Goal: Information Seeking & Learning: Understand process/instructions

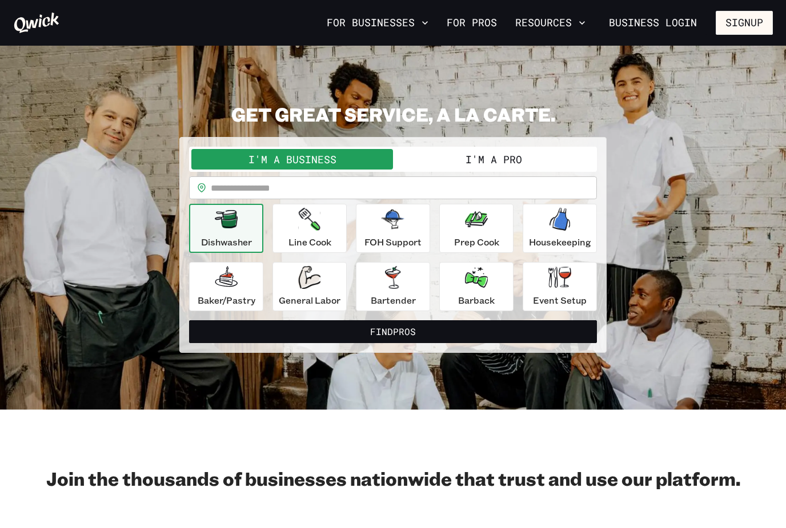
click at [580, 29] on button "Resources" at bounding box center [549, 22] width 79 height 19
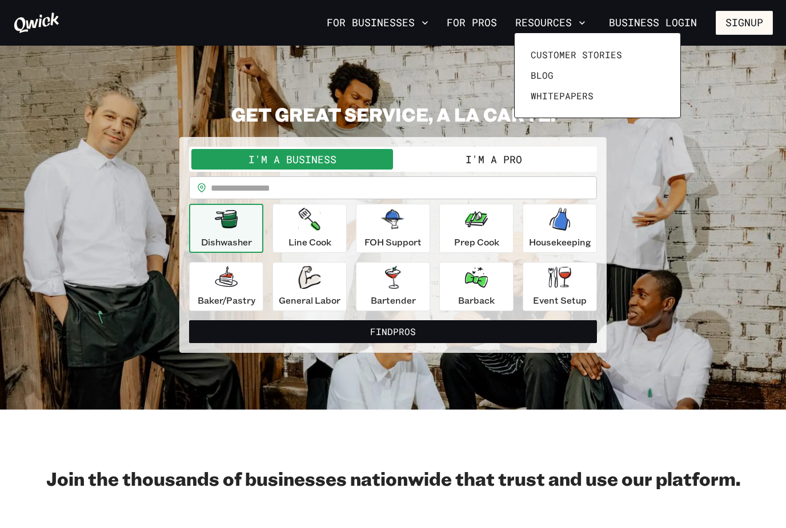
click at [494, 33] on div at bounding box center [393, 264] width 786 height 528
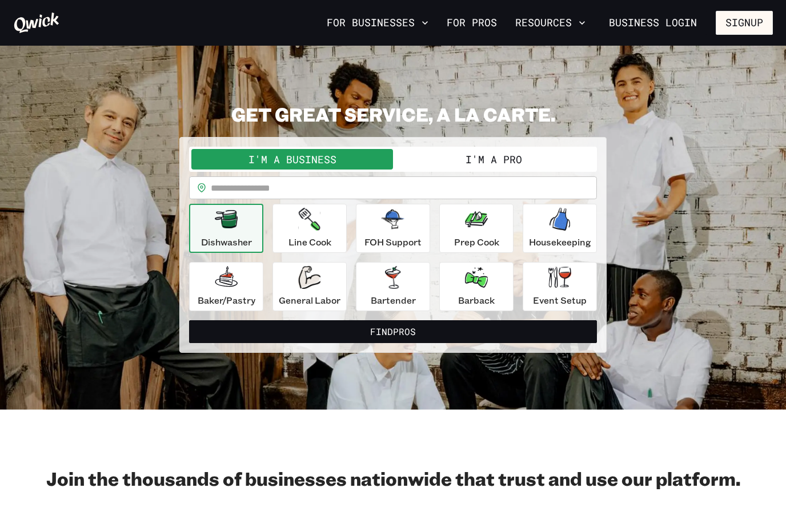
click at [486, 27] on link "For Pros" at bounding box center [471, 22] width 59 height 19
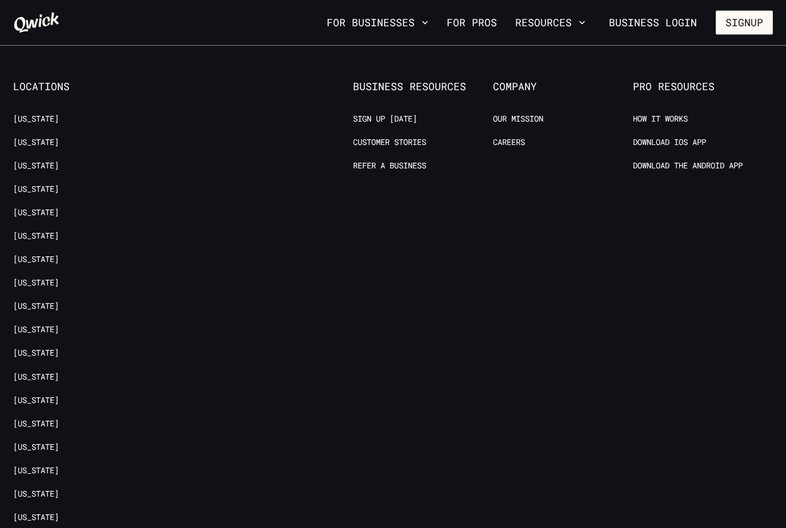
scroll to position [2233, 0]
click at [641, 112] on link "How it Works" at bounding box center [660, 117] width 55 height 11
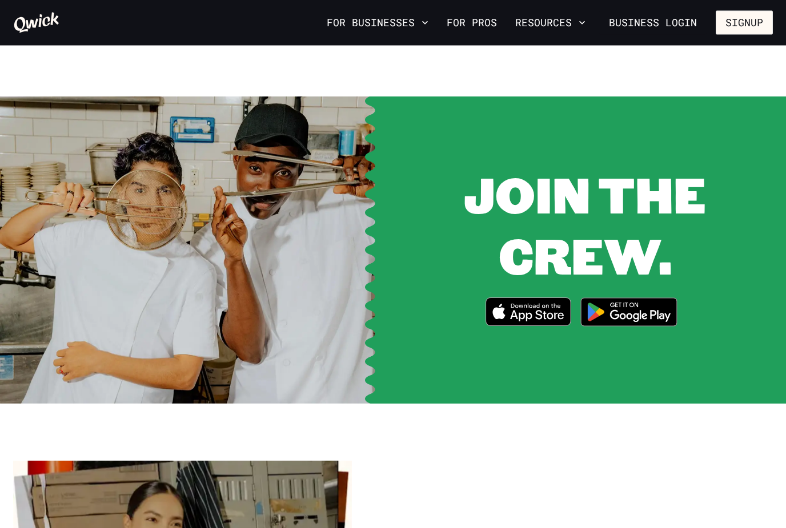
scroll to position [1374, 0]
